Goal: Task Accomplishment & Management: Manage account settings

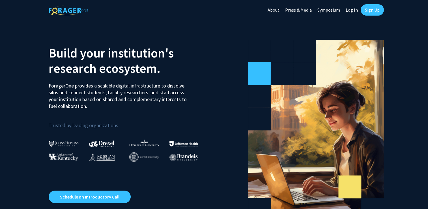
click at [353, 12] on link "Log In" at bounding box center [352, 10] width 18 height 20
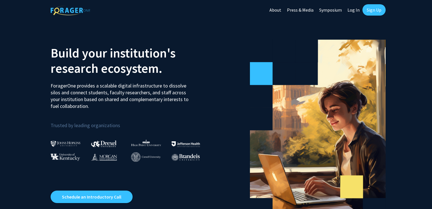
select select
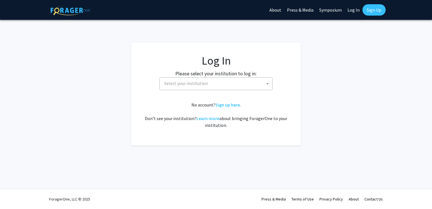
select select
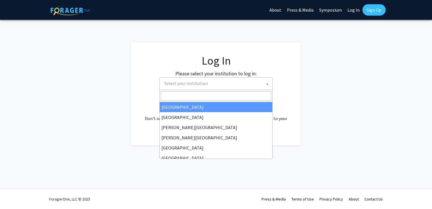
click at [200, 88] on span "Select your institution" at bounding box center [217, 83] width 110 height 12
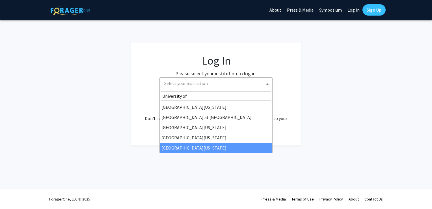
type input "University of"
select select "33"
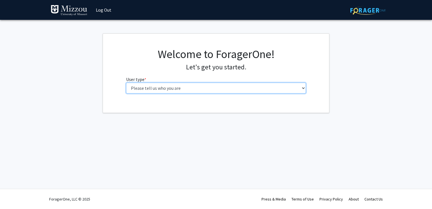
click at [296, 88] on select "Please tell us who you are Undergraduate Student Master's Student Doctoral Cand…" at bounding box center [216, 88] width 180 height 11
select select "1: undergrad"
click at [126, 83] on select "Please tell us who you are Undergraduate Student Master's Student Doctoral Cand…" at bounding box center [216, 88] width 180 height 11
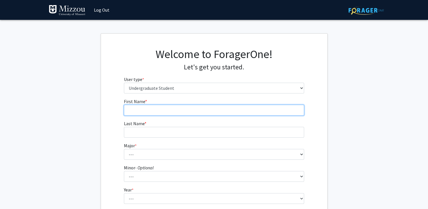
click at [212, 109] on input "First Name * required" at bounding box center [214, 110] width 180 height 11
type input "[PERSON_NAME]"
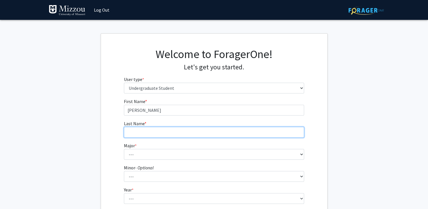
click at [129, 131] on input "Last Name * required" at bounding box center [214, 132] width 180 height 11
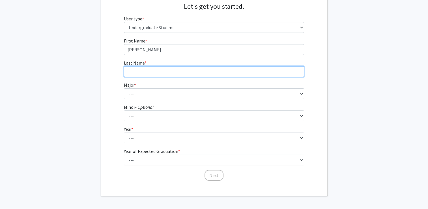
scroll to position [80, 0]
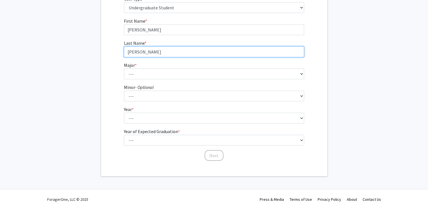
type input "[PERSON_NAME]"
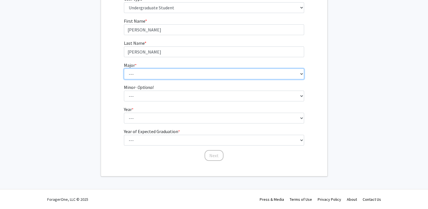
click at [132, 73] on select "--- Agribusiness Management Agricultural Education Agricultural Education: Comm…" at bounding box center [214, 73] width 180 height 11
click at [177, 73] on select "--- Agribusiness Management Agricultural Education Agricultural Education: Comm…" at bounding box center [214, 73] width 180 height 11
click at [169, 74] on select "--- Agribusiness Management Agricultural Education Agricultural Education: Comm…" at bounding box center [214, 73] width 180 height 11
select select "48: 2544"
click at [124, 68] on select "--- Agribusiness Management Agricultural Education Agricultural Education: Comm…" at bounding box center [214, 73] width 180 height 11
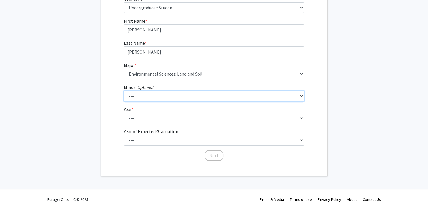
click at [168, 94] on select "--- Accountancy Aerospace Engineering Aerospace Studies Agribusiness Management…" at bounding box center [214, 95] width 180 height 11
select select "38: 1994"
click at [124, 90] on select "--- Accountancy Aerospace Engineering Aerospace Studies Agribusiness Management…" at bounding box center [214, 95] width 180 height 11
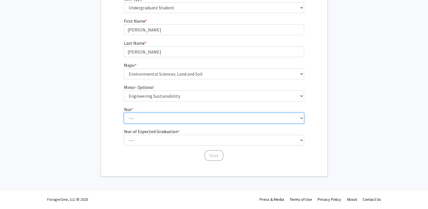
click at [180, 117] on select "--- First-year Sophomore Junior Senior Postbaccalaureate Certificate" at bounding box center [214, 118] width 180 height 11
select select "4: senior"
click at [124, 113] on select "--- First-year Sophomore Junior Senior Postbaccalaureate Certificate" at bounding box center [214, 118] width 180 height 11
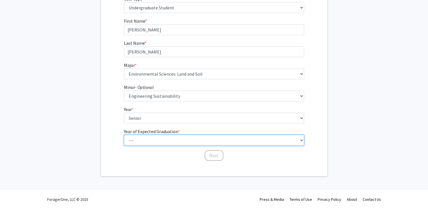
click at [173, 138] on select "--- 2025 2026 2027 2028 2029 2030 2031 2032 2033 2034" at bounding box center [214, 140] width 180 height 11
select select "2: 2026"
click at [124, 135] on select "--- 2025 2026 2027 2028 2029 2030 2031 2032 2033 2034" at bounding box center [214, 140] width 180 height 11
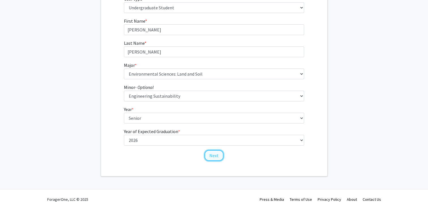
click at [210, 154] on button "Next" at bounding box center [213, 155] width 19 height 11
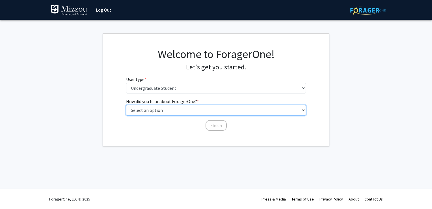
click at [206, 112] on select "Select an option Peer/student recommendation Faculty/staff recommendation Unive…" at bounding box center [216, 110] width 180 height 11
select select "3: university_website"
click at [126, 105] on select "Select an option Peer/student recommendation Faculty/staff recommendation Unive…" at bounding box center [216, 110] width 180 height 11
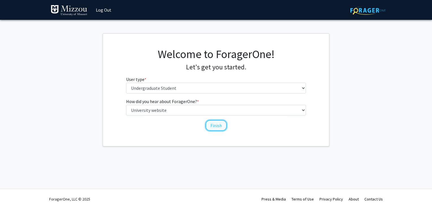
click at [220, 126] on button "Finish" at bounding box center [216, 125] width 21 height 11
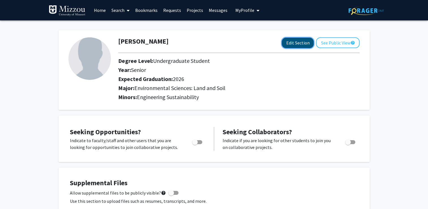
click at [303, 43] on button "Edit Section" at bounding box center [298, 43] width 32 height 10
select select "senior"
select select "2026"
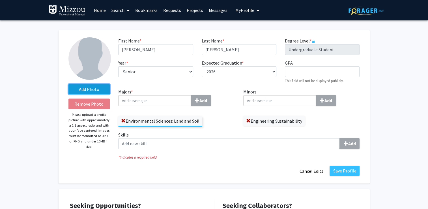
click at [97, 90] on label "Add Photo" at bounding box center [89, 89] width 42 height 10
click at [0, 0] on input "Add Photo" at bounding box center [0, 0] width 0 height 0
click at [98, 88] on label "Add Photo" at bounding box center [89, 89] width 42 height 10
click at [0, 0] on input "Add Photo" at bounding box center [0, 0] width 0 height 0
click at [89, 88] on label "Add Photo" at bounding box center [89, 89] width 42 height 10
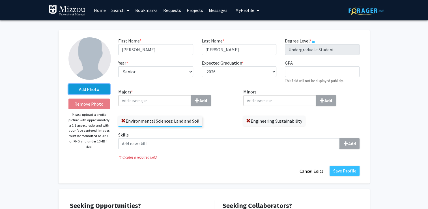
click at [0, 0] on input "Add Photo" at bounding box center [0, 0] width 0 height 0
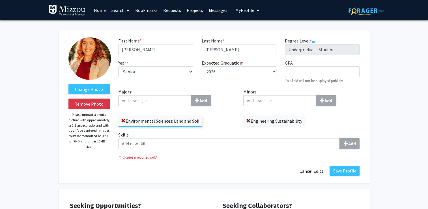
click at [93, 55] on img at bounding box center [89, 58] width 42 height 42
click at [92, 89] on label "Change Photo" at bounding box center [89, 89] width 42 height 10
click at [0, 0] on input "Change Photo" at bounding box center [0, 0] width 0 height 0
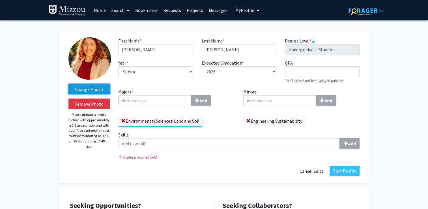
click at [87, 90] on label "Change Photo" at bounding box center [89, 89] width 42 height 10
click at [0, 0] on input "Change Photo" at bounding box center [0, 0] width 0 height 0
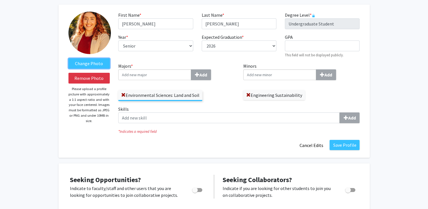
scroll to position [26, 0]
click at [173, 75] on input "Majors * Add" at bounding box center [154, 74] width 73 height 11
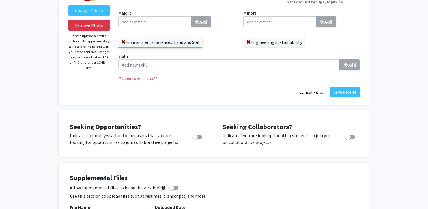
scroll to position [78, 0]
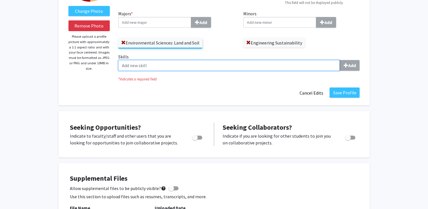
click at [301, 63] on input "Skills Add" at bounding box center [228, 65] width 221 height 11
type input "ArcGIS Pro"
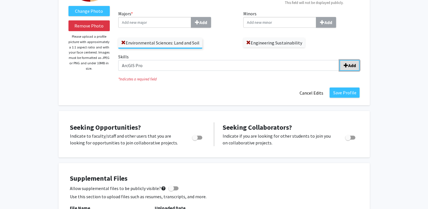
click at [354, 63] on b "Add" at bounding box center [352, 65] width 8 height 6
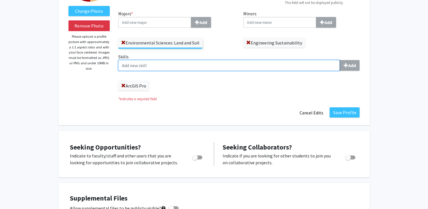
click at [218, 66] on input "Skills Add" at bounding box center [228, 65] width 221 height 11
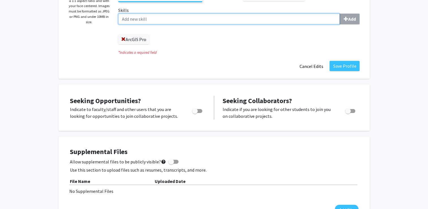
scroll to position [124, 0]
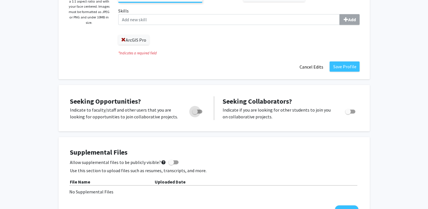
click at [191, 109] on label "Toggle" at bounding box center [196, 111] width 12 height 7
click at [195, 113] on input "Are you actively seeking opportunities?" at bounding box center [195, 113] width 0 height 0
checkbox input "true"
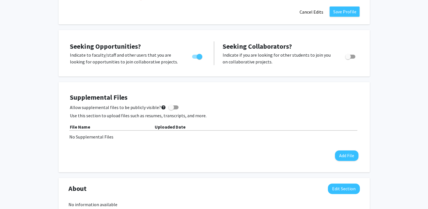
scroll to position [179, 0]
click at [175, 105] on label "Allow supplemental files to be publicly visible? help" at bounding box center [124, 107] width 109 height 7
click at [171, 109] on input "Allow supplemental files to be publicly visible? help" at bounding box center [171, 109] width 0 height 0
checkbox input "true"
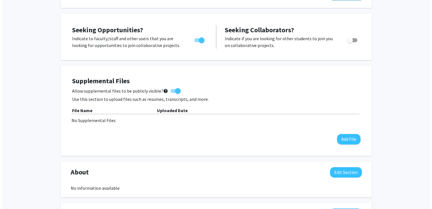
scroll to position [196, 0]
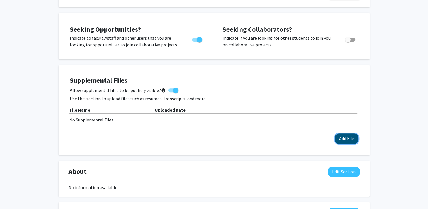
click at [336, 139] on button "Add File" at bounding box center [346, 138] width 23 height 10
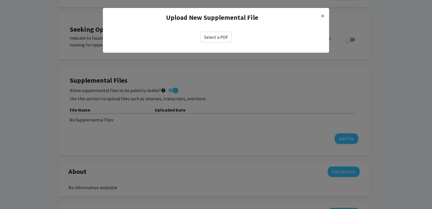
click at [216, 40] on label "Select a PDF" at bounding box center [216, 37] width 31 height 11
click at [0, 0] on input "Select a PDF" at bounding box center [0, 0] width 0 height 0
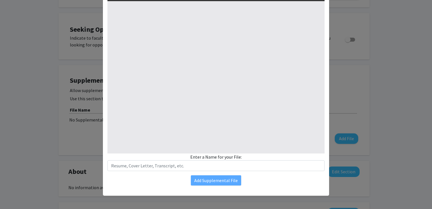
select select "custom"
type input "0"
select select "custom"
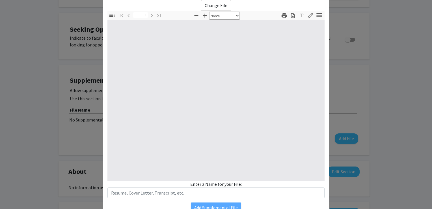
scroll to position [0, 0]
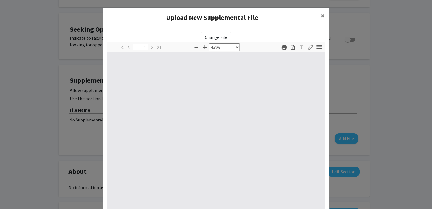
type input "1"
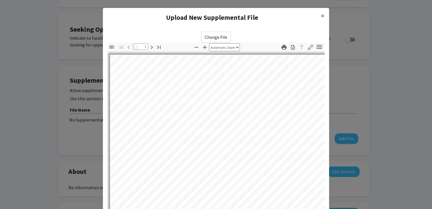
select select "auto"
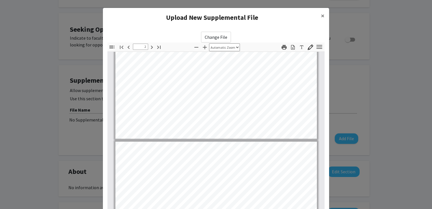
type input "3"
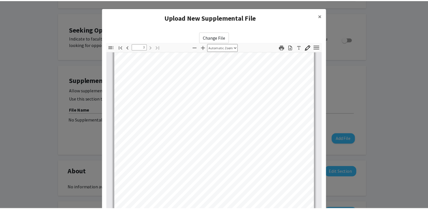
scroll to position [59, 0]
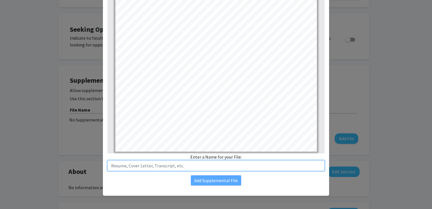
click at [169, 165] on input "text" at bounding box center [215, 165] width 217 height 11
type input "Resume"
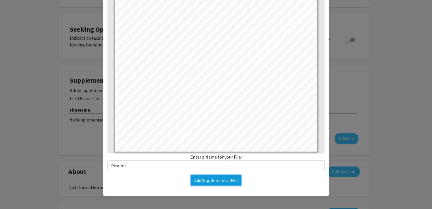
click at [216, 180] on button "Add Supplemental File" at bounding box center [216, 180] width 50 height 10
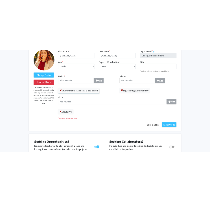
scroll to position [29, 0]
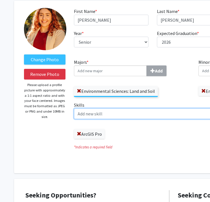
click at [120, 115] on input "Skills Add" at bounding box center [184, 114] width 221 height 11
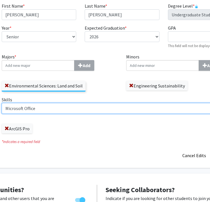
scroll to position [35, 129]
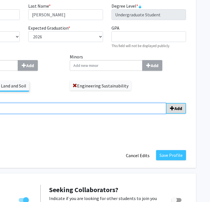
type input "Microsoft Office"
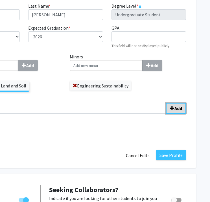
click at [178, 113] on button "Add" at bounding box center [176, 108] width 20 height 11
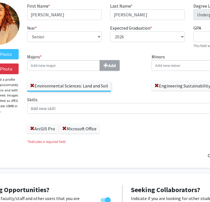
scroll to position [35, 46]
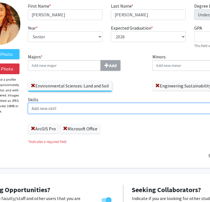
click at [144, 108] on input "Skills Add" at bounding box center [138, 108] width 221 height 11
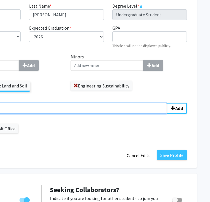
scroll to position [35, 129]
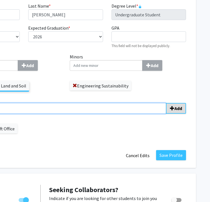
type input "Soil Analysis"
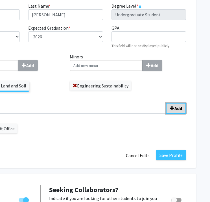
click at [178, 107] on b "Add" at bounding box center [179, 109] width 8 height 6
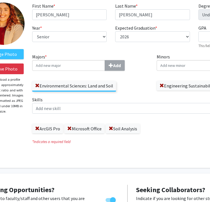
scroll to position [35, 41]
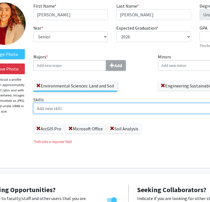
click at [93, 112] on input "Skills Add" at bounding box center [143, 108] width 221 height 11
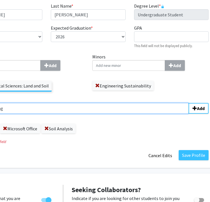
scroll to position [35, 109]
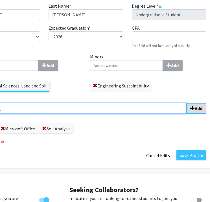
type input "Remote sensing"
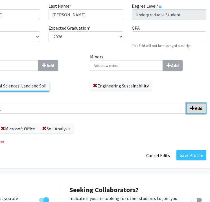
click at [198, 111] on b "Add" at bounding box center [199, 109] width 8 height 6
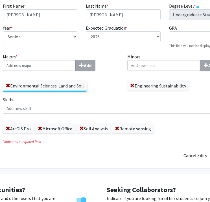
scroll to position [35, 55]
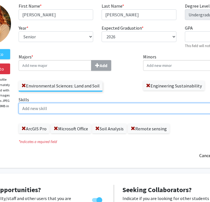
click at [93, 109] on input "Skills Add" at bounding box center [129, 108] width 221 height 11
type input "O"
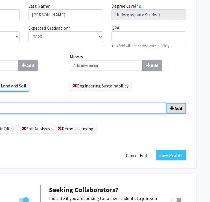
type input "Excel"
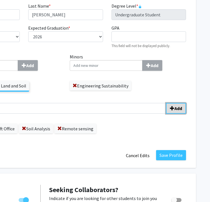
click at [173, 113] on button "Add" at bounding box center [176, 108] width 20 height 11
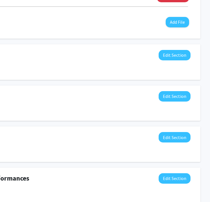
scroll to position [321, 125]
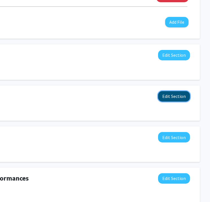
click at [173, 98] on button "Edit Section" at bounding box center [174, 96] width 32 height 10
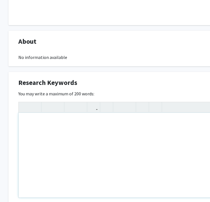
scroll to position [337, 6]
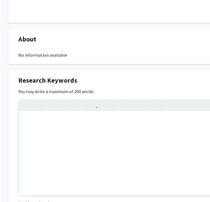
click at [64, 117] on div "Note to users with screen readers: Please deactivate our accessibility plugin f…" at bounding box center [164, 153] width 291 height 85
click at [25, 119] on p "Sustainability" at bounding box center [163, 120] width 279 height 7
click at [23, 120] on div "Sustainability" at bounding box center [164, 153] width 291 height 85
click at [64, 120] on p "- Sustainability" at bounding box center [163, 120] width 279 height 7
type textarea "<p>- Sustainability&nbsp;</p><p>- Soil Conservation</p><p>- Plant rejuvination<…"
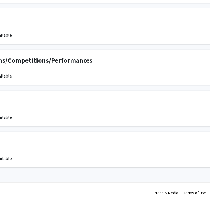
scroll to position [563, 129]
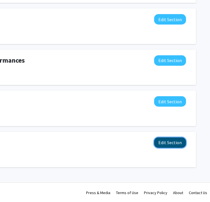
click at [164, 143] on button "Edit Section" at bounding box center [170, 143] width 32 height 10
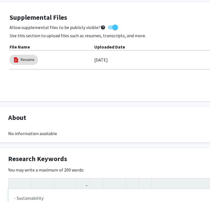
scroll to position [259, 16]
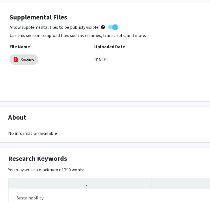
click at [53, 137] on div "About Edit Section No information available You may write a maximum of 1,000 wo…" at bounding box center [153, 125] width 311 height 36
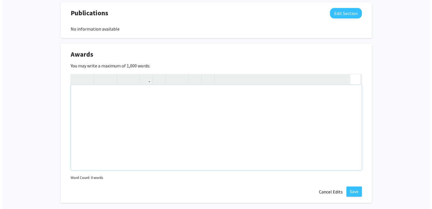
scroll to position [574, 0]
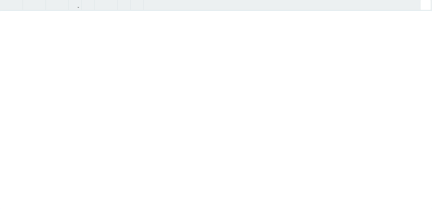
click at [355, 77] on div "Insert link Remove link" at bounding box center [216, 104] width 432 height 209
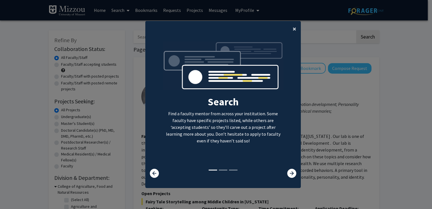
click at [296, 28] on button "×" at bounding box center [294, 29] width 13 height 16
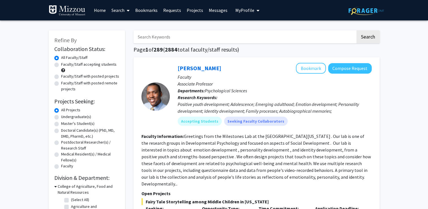
click at [103, 8] on link "Home" at bounding box center [100, 10] width 18 height 20
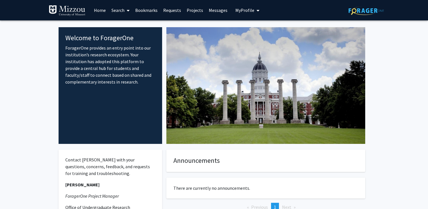
click at [249, 11] on span "My Profile" at bounding box center [244, 10] width 19 height 6
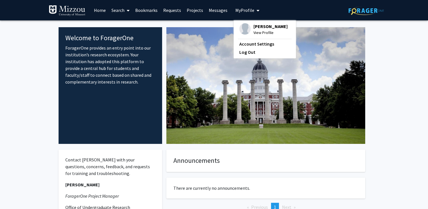
click at [256, 24] on span "[PERSON_NAME]" at bounding box center [270, 26] width 34 height 6
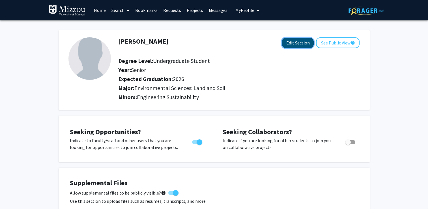
click at [304, 40] on button "Edit Section" at bounding box center [298, 43] width 32 height 10
select select "senior"
select select "2026"
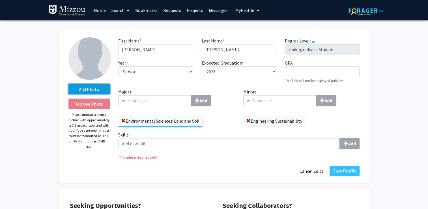
click at [100, 89] on label "Add Photo" at bounding box center [89, 89] width 42 height 10
click at [0, 0] on input "Add Photo" at bounding box center [0, 0] width 0 height 0
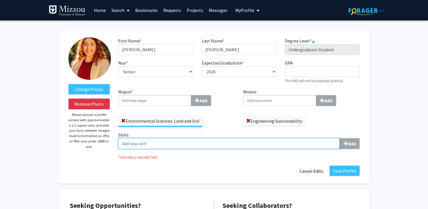
click at [266, 145] on input "Skills Add" at bounding box center [228, 143] width 221 height 11
type input "Microsoft Office"
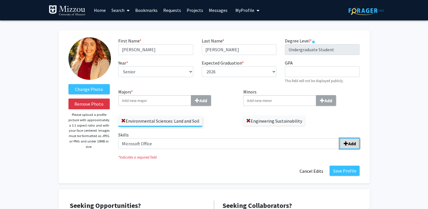
click at [354, 145] on b "Add" at bounding box center [352, 144] width 8 height 6
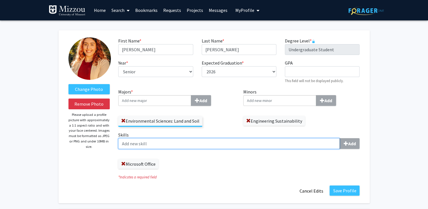
click at [193, 139] on input "Skills Add" at bounding box center [228, 143] width 221 height 11
type input "ArcGIS Pro"
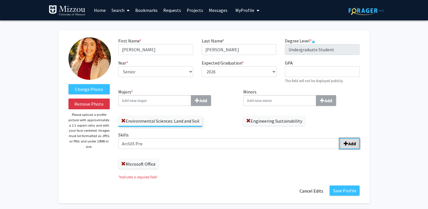
click at [354, 143] on b "Add" at bounding box center [352, 144] width 8 height 6
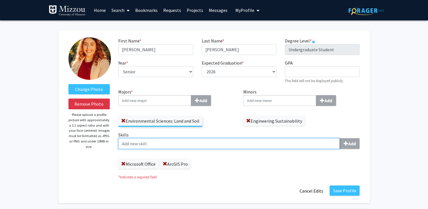
click at [153, 140] on input "Skills Add" at bounding box center [228, 143] width 221 height 11
type input "Soil Analysis"
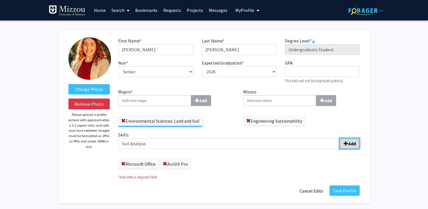
click at [347, 145] on span "submit" at bounding box center [345, 143] width 5 height 5
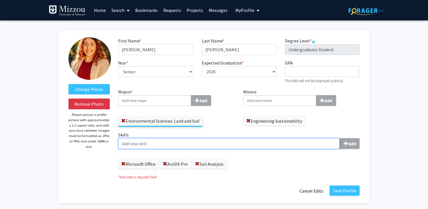
click at [182, 143] on input "Skills Add" at bounding box center [228, 143] width 221 height 11
type input "Remote Sensing"
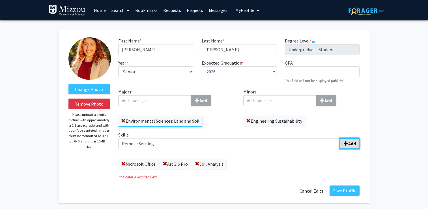
click at [355, 145] on b "Add" at bounding box center [352, 144] width 8 height 6
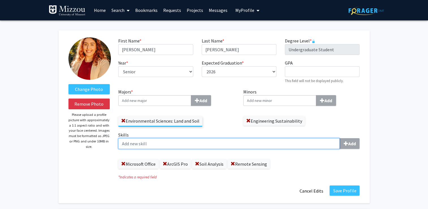
click at [316, 139] on input "Skills Add" at bounding box center [228, 143] width 221 height 11
click at [163, 144] on input "Skills Add" at bounding box center [228, 143] width 221 height 11
type input "Critical thinking"
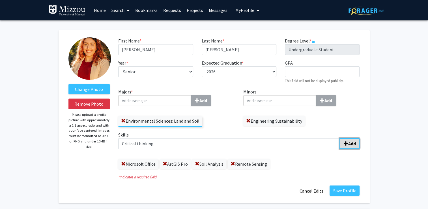
click at [350, 144] on b "Add" at bounding box center [352, 144] width 8 height 6
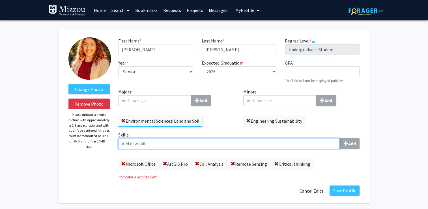
click at [183, 147] on input "Skills Add" at bounding box center [228, 143] width 221 height 11
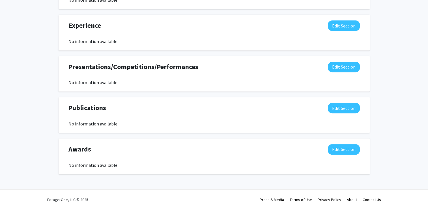
scroll to position [335, 0]
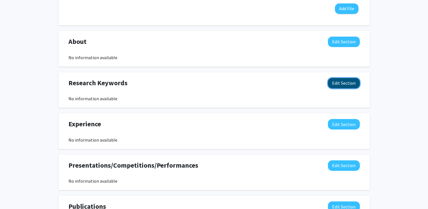
click at [338, 85] on button "Edit Section" at bounding box center [344, 83] width 32 height 10
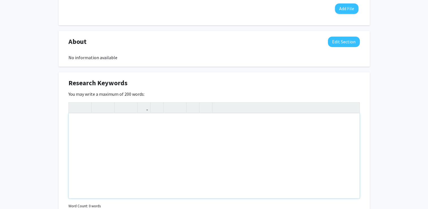
click at [192, 120] on div "Note to users with screen readers: Please deactivate our accessibility plugin f…" at bounding box center [214, 155] width 291 height 85
type textarea "<p>- Sustainability</p><p>- Plant rejuvenation</p><p>- Soil Conservation</p><br>"
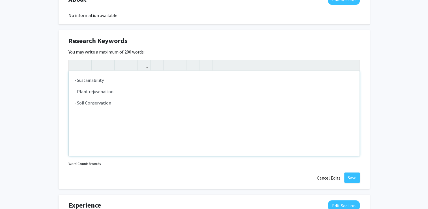
scroll to position [377, 0]
drag, startPoint x: 360, startPoint y: 174, endPoint x: 353, endPoint y: 176, distance: 7.0
click at [353, 176] on div "Research Keywords Edit Section You may write a maximum of 200 words: <p>- Susta…" at bounding box center [214, 109] width 311 height 159
click at [353, 176] on button "Save" at bounding box center [352, 177] width 16 height 10
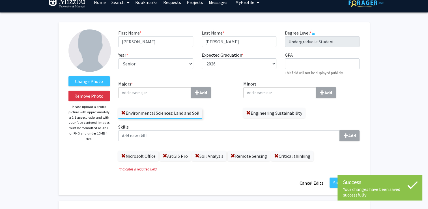
scroll to position [0, 0]
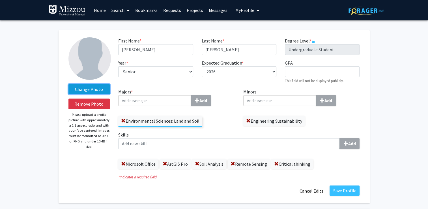
click at [94, 87] on label "Change Photo" at bounding box center [89, 89] width 42 height 10
click at [0, 0] on input "Change Photo" at bounding box center [0, 0] width 0 height 0
click at [81, 46] on img at bounding box center [89, 58] width 42 height 42
click at [93, 87] on label "Change Photo" at bounding box center [89, 89] width 42 height 10
click at [0, 0] on input "Change Photo" at bounding box center [0, 0] width 0 height 0
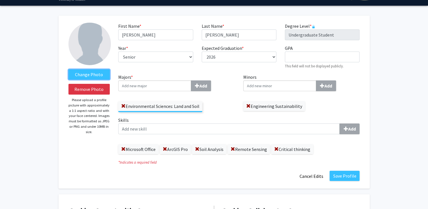
scroll to position [12, 0]
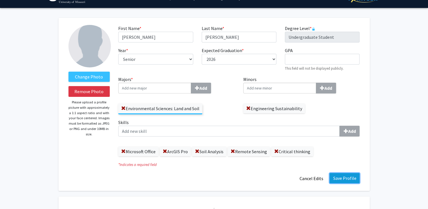
click at [351, 175] on button "Save Profile" at bounding box center [344, 178] width 30 height 10
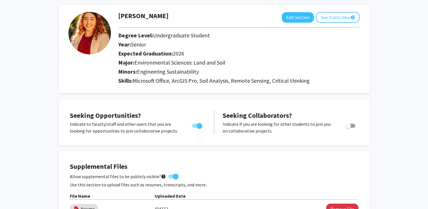
scroll to position [0, 0]
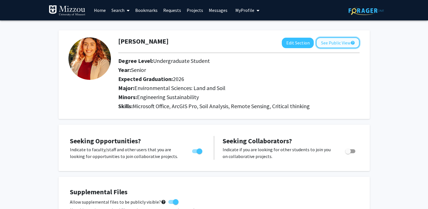
click at [334, 40] on button "See Public View help" at bounding box center [338, 42] width 44 height 11
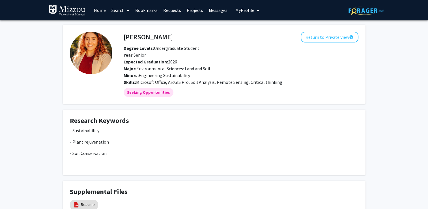
click at [96, 10] on link "Home" at bounding box center [100, 10] width 18 height 20
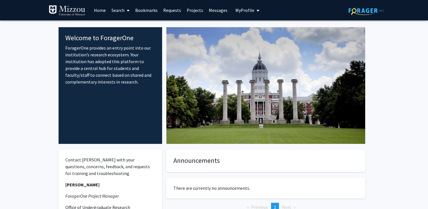
click at [102, 9] on link "Home" at bounding box center [100, 10] width 18 height 20
click at [119, 11] on link "Search" at bounding box center [121, 10] width 24 height 20
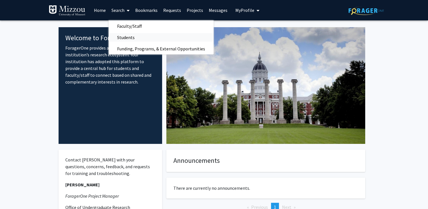
click at [124, 36] on span "Students" at bounding box center [126, 37] width 35 height 11
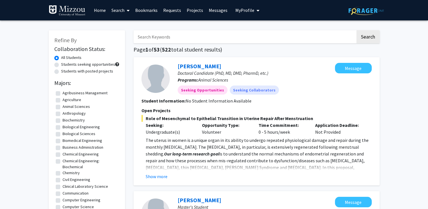
click at [117, 9] on link "Search" at bounding box center [121, 10] width 24 height 20
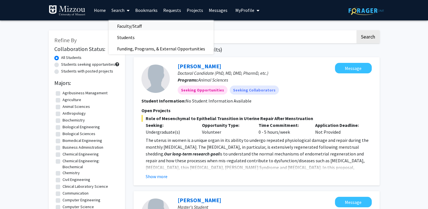
click at [124, 26] on span "Faculty/Staff" at bounding box center [130, 25] width 42 height 11
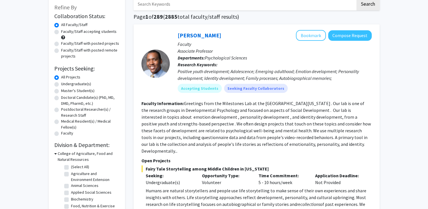
scroll to position [33, 0]
click at [65, 83] on label "Undergraduate(s)" at bounding box center [76, 84] width 30 height 6
click at [65, 83] on input "Undergraduate(s)" at bounding box center [63, 83] width 4 height 4
radio input "true"
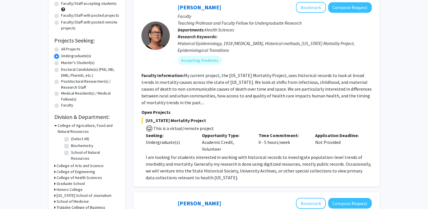
scroll to position [61, 0]
click at [71, 151] on label "School of Natural Resources" at bounding box center [94, 155] width 47 height 12
click at [71, 151] on input "School of Natural Resources" at bounding box center [73, 151] width 4 height 4
checkbox input "true"
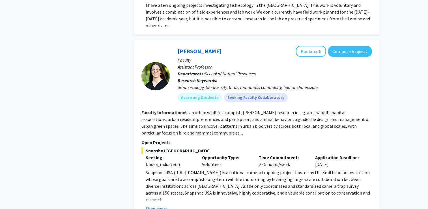
scroll to position [275, 0]
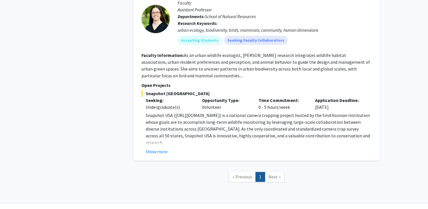
click at [276, 174] on span "Next »" at bounding box center [274, 177] width 12 height 6
click at [247, 174] on span "« Previous" at bounding box center [242, 177] width 20 height 6
click at [156, 148] on button "Show more" at bounding box center [157, 151] width 22 height 7
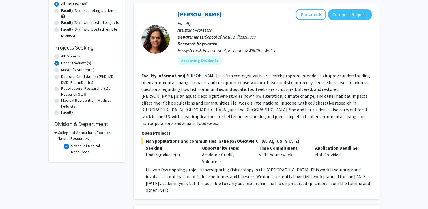
scroll to position [57, 0]
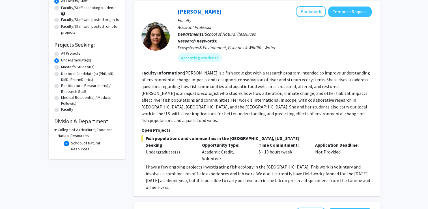
click at [57, 130] on div "College of Agriculture, Food and Natural Resources" at bounding box center [86, 133] width 65 height 12
click at [71, 144] on label "School of Natural Resources" at bounding box center [94, 146] width 47 height 12
click at [71, 144] on input "School of Natural Resources" at bounding box center [73, 142] width 4 height 4
checkbox input "false"
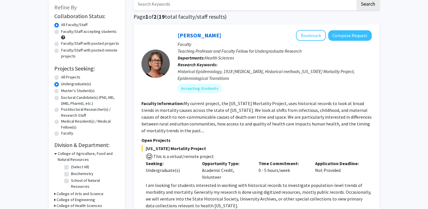
scroll to position [30, 0]
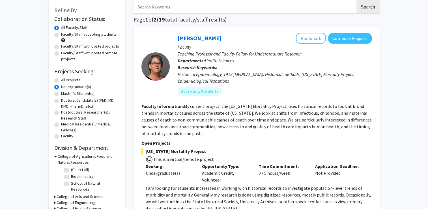
click at [71, 184] on label "School of Natural Resources" at bounding box center [94, 186] width 47 height 12
click at [71, 184] on input "School of Natural Resources" at bounding box center [73, 182] width 4 height 4
checkbox input "true"
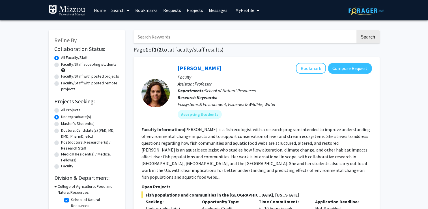
click at [243, 8] on span "My Profile" at bounding box center [244, 10] width 19 height 6
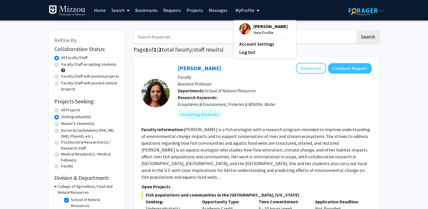
click at [259, 27] on span "[PERSON_NAME]" at bounding box center [270, 26] width 34 height 6
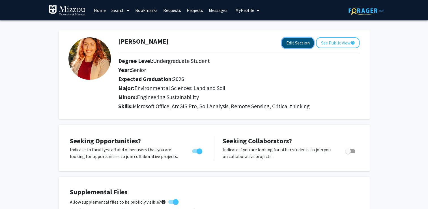
click at [288, 42] on button "Edit Section" at bounding box center [298, 43] width 32 height 10
select select "senior"
select select "2026"
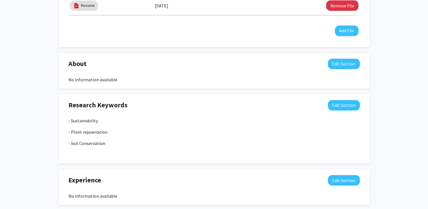
scroll to position [313, 0]
click at [338, 104] on button "Edit Section" at bounding box center [344, 105] width 32 height 10
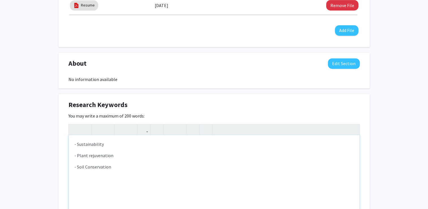
click at [77, 156] on p "- Plant rejuvenation" at bounding box center [213, 155] width 279 height 7
click at [162, 143] on p "- Sustainability, Plant rejuvenation" at bounding box center [213, 144] width 279 height 7
click at [126, 157] on p "- Soil Conservation" at bounding box center [213, 155] width 279 height 7
type textarea "<p>- Sustainability,&nbsp;<span style="font-size: 1rem;">Plant rejuvenation, co…"
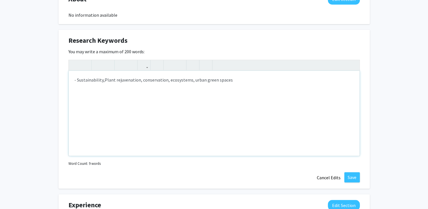
scroll to position [390, 0]
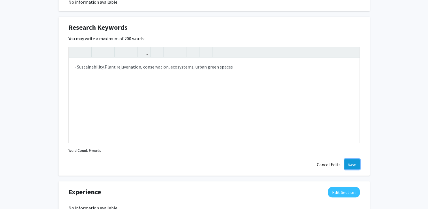
click at [351, 160] on button "Save" at bounding box center [352, 164] width 16 height 10
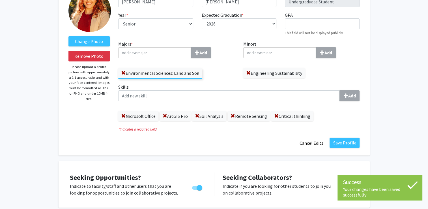
scroll to position [58, 0]
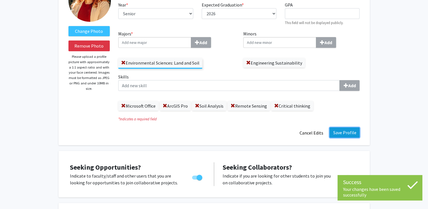
click at [347, 131] on button "Save Profile" at bounding box center [344, 132] width 30 height 10
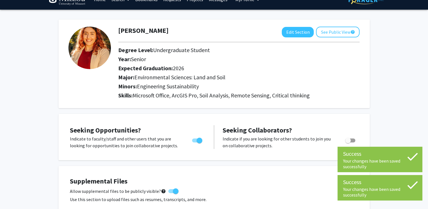
scroll to position [0, 0]
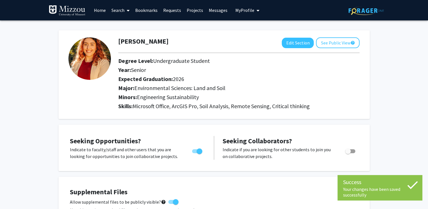
click at [99, 14] on link "Home" at bounding box center [100, 10] width 18 height 20
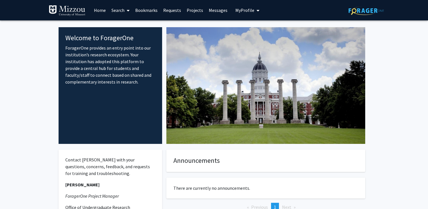
click at [125, 11] on span at bounding box center [126, 11] width 5 height 20
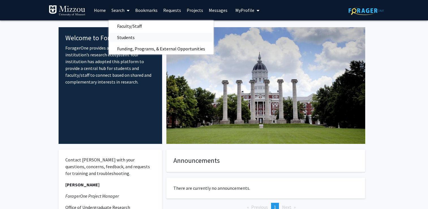
click at [133, 38] on span "Students" at bounding box center [126, 37] width 35 height 11
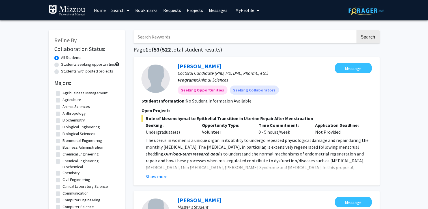
click at [85, 66] on label "Students seeking opportunities" at bounding box center [88, 64] width 54 height 6
click at [65, 65] on input "Students seeking opportunities" at bounding box center [63, 63] width 4 height 4
radio input "true"
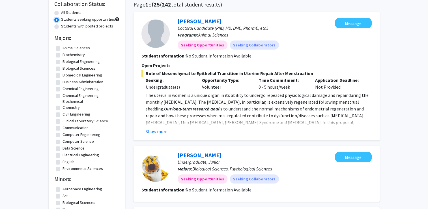
scroll to position [45, 0]
click at [62, 168] on label "Environmental Sciences" at bounding box center [82, 168] width 40 height 6
click at [62, 168] on input "Environmental Sciences" at bounding box center [64, 167] width 4 height 4
checkbox input "true"
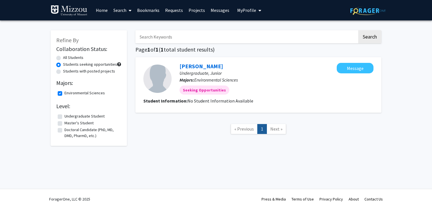
click at [64, 93] on label "Environmental Sciences" at bounding box center [84, 93] width 40 height 6
click at [64, 93] on input "Environmental Sciences" at bounding box center [66, 92] width 4 height 4
checkbox input "false"
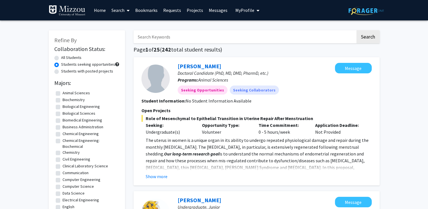
click at [61, 69] on label "Students with posted projects" at bounding box center [87, 71] width 52 height 6
click at [61, 69] on input "Students with posted projects" at bounding box center [63, 70] width 4 height 4
radio input "true"
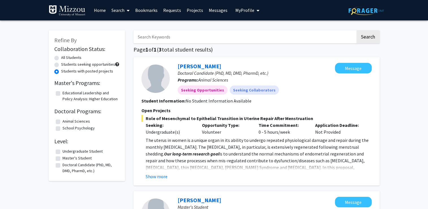
click at [62, 154] on label "Undergraduate Student" at bounding box center [82, 151] width 40 height 6
click at [62, 152] on input "Undergraduate Student" at bounding box center [64, 150] width 4 height 4
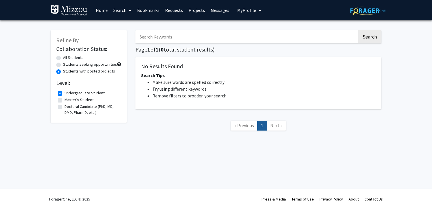
click at [64, 94] on label "Undergraduate Student" at bounding box center [84, 93] width 40 height 6
click at [64, 94] on input "Undergraduate Student" at bounding box center [66, 92] width 4 height 4
checkbox input "false"
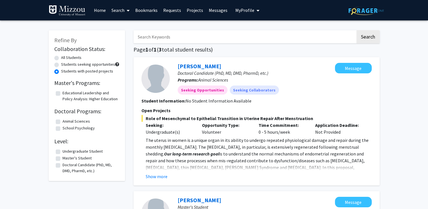
click at [61, 57] on label "All Students" at bounding box center [71, 58] width 20 height 6
click at [61, 57] on input "All Students" at bounding box center [63, 57] width 4 height 4
radio input "true"
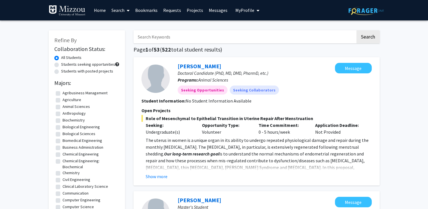
click at [94, 64] on label "Students seeking opportunities" at bounding box center [88, 64] width 54 height 6
click at [65, 64] on input "Students seeking opportunities" at bounding box center [63, 63] width 4 height 4
radio input "true"
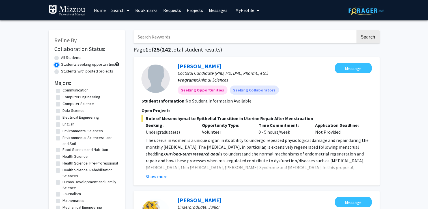
scroll to position [72, 0]
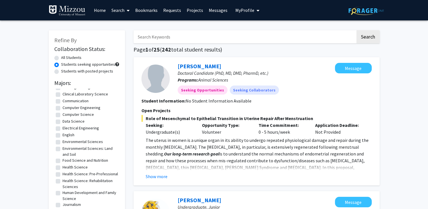
click at [62, 147] on label "Environmental Sciences: Land and Soil" at bounding box center [89, 151] width 55 height 12
click at [62, 147] on input "Environmental Sciences: Land and Soil" at bounding box center [64, 147] width 4 height 4
checkbox input "true"
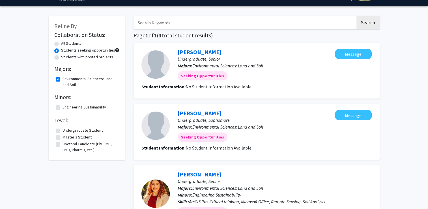
scroll to position [4, 0]
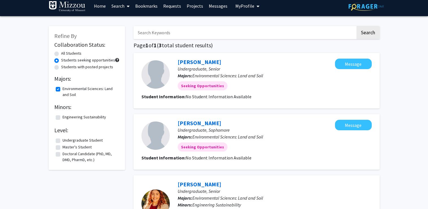
click at [62, 117] on label "Engineering Sustainability" at bounding box center [84, 117] width 44 height 6
click at [62, 117] on input "Engineering Sustainability" at bounding box center [64, 116] width 4 height 4
checkbox input "true"
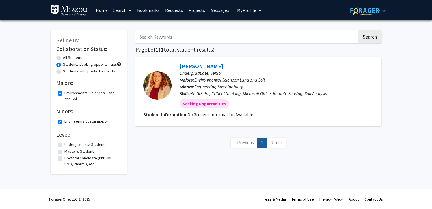
click at [64, 122] on label "Engineering Sustainability" at bounding box center [86, 121] width 44 height 6
click at [64, 122] on input "Engineering Sustainability" at bounding box center [66, 120] width 4 height 4
checkbox input "false"
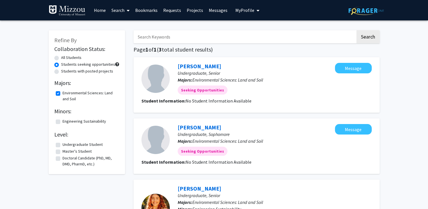
click at [61, 58] on label "All Students" at bounding box center [71, 58] width 20 height 6
click at [61, 58] on input "All Students" at bounding box center [63, 57] width 4 height 4
radio input "true"
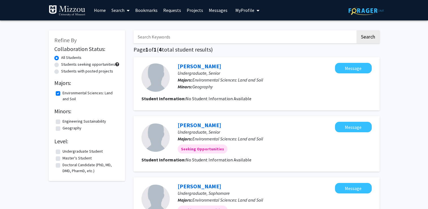
click at [62, 93] on label "Environmental Sciences: Land and Soil" at bounding box center [89, 96] width 55 height 12
click at [62, 93] on input "Environmental Sciences: Land and Soil" at bounding box center [64, 92] width 4 height 4
checkbox input "false"
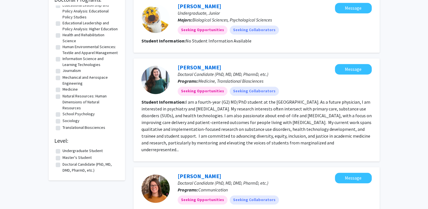
scroll to position [456, 0]
click at [62, 154] on label "Undergraduate Student" at bounding box center [82, 151] width 40 height 6
click at [62, 151] on input "Undergraduate Student" at bounding box center [64, 150] width 4 height 4
checkbox input "true"
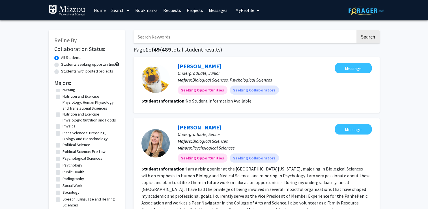
click at [119, 9] on link "Search" at bounding box center [121, 10] width 24 height 20
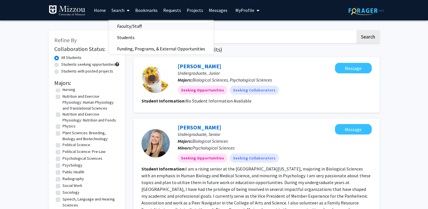
click at [123, 25] on span "Faculty/Staff" at bounding box center [130, 25] width 42 height 11
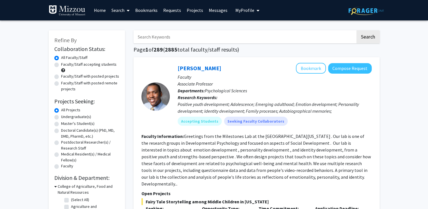
click at [61, 64] on label "Faculty/Staff accepting students" at bounding box center [88, 64] width 55 height 6
click at [61, 64] on input "Faculty/Staff accepting students" at bounding box center [63, 63] width 4 height 4
radio input "true"
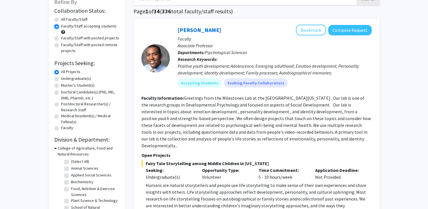
scroll to position [38, 0]
click at [82, 80] on label "Undergraduate(s)" at bounding box center [76, 78] width 30 height 6
click at [65, 79] on input "Undergraduate(s)" at bounding box center [63, 77] width 4 height 4
radio input "true"
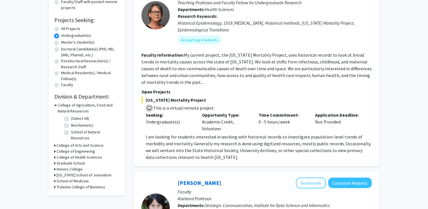
scroll to position [84, 0]
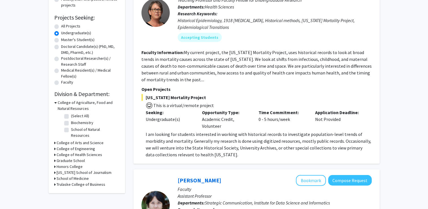
click at [71, 117] on label "(Select All)" at bounding box center [80, 116] width 18 height 6
click at [71, 117] on input "(Select All)" at bounding box center [73, 115] width 4 height 4
checkbox input "true"
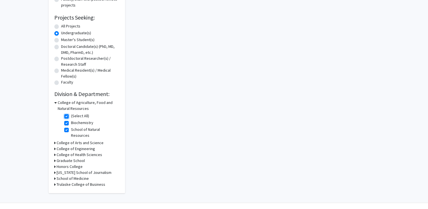
checkbox input "true"
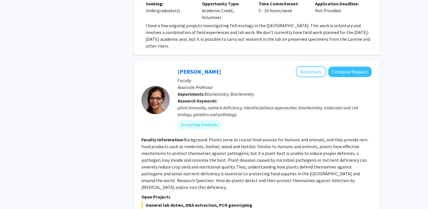
scroll to position [380, 0]
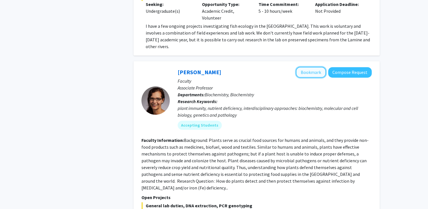
click at [307, 67] on button "Bookmark" at bounding box center [311, 72] width 30 height 11
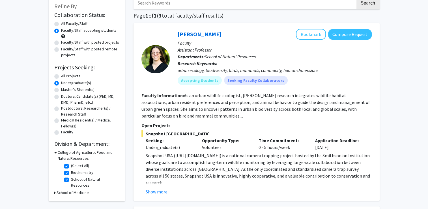
scroll to position [34, 0]
click at [158, 192] on button "Show more" at bounding box center [157, 191] width 22 height 7
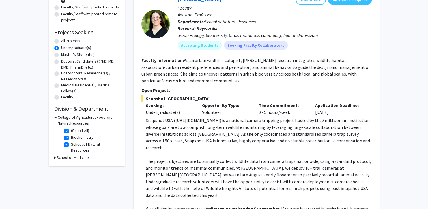
scroll to position [66, 0]
